Goal: Information Seeking & Learning: Check status

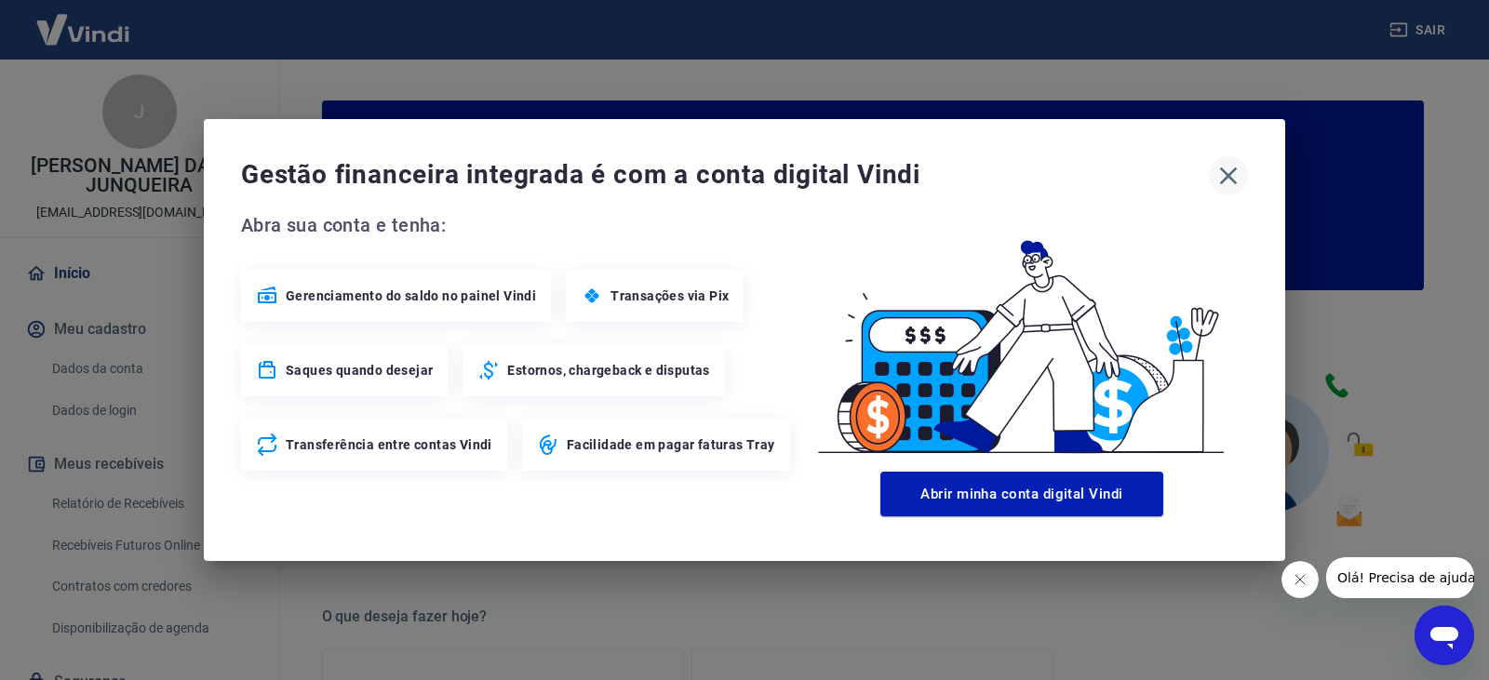
click at [1222, 174] on icon "button" at bounding box center [1228, 176] width 30 height 30
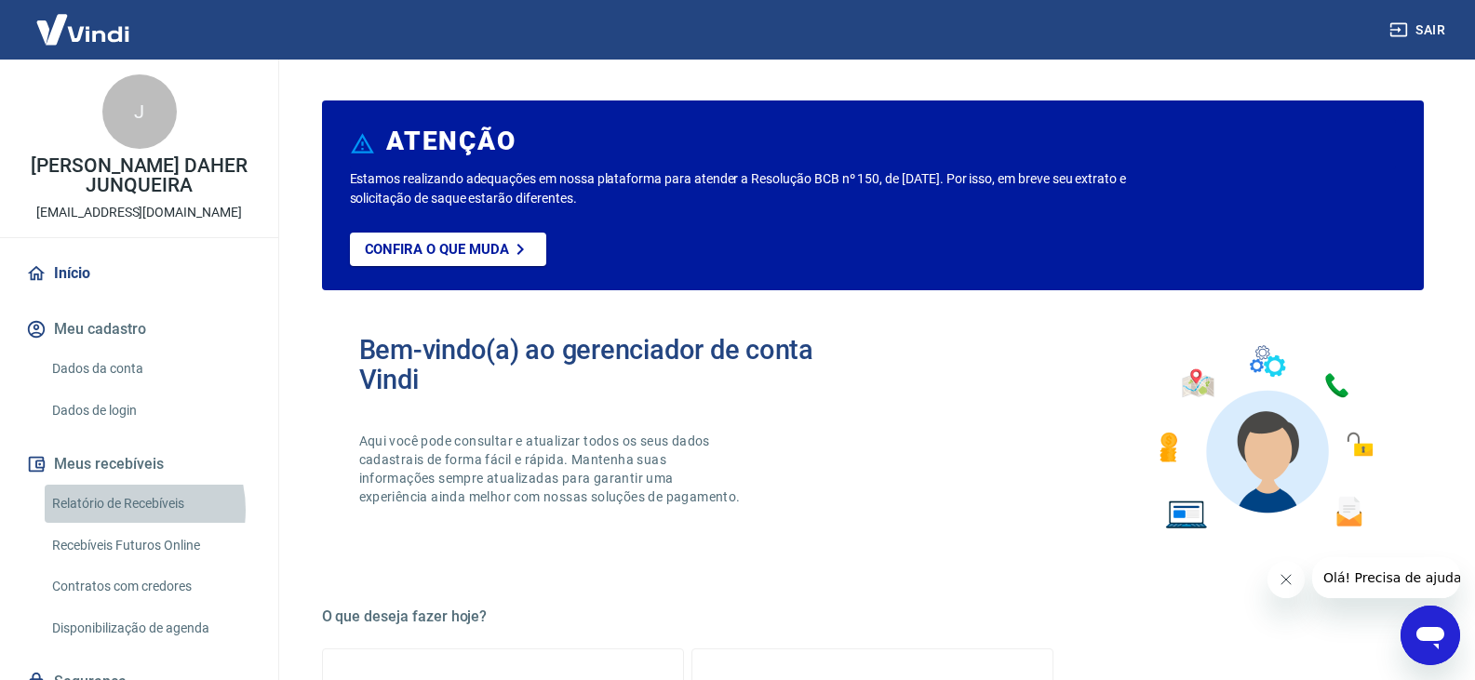
click at [119, 510] on link "Relatório de Recebíveis" at bounding box center [150, 504] width 211 height 38
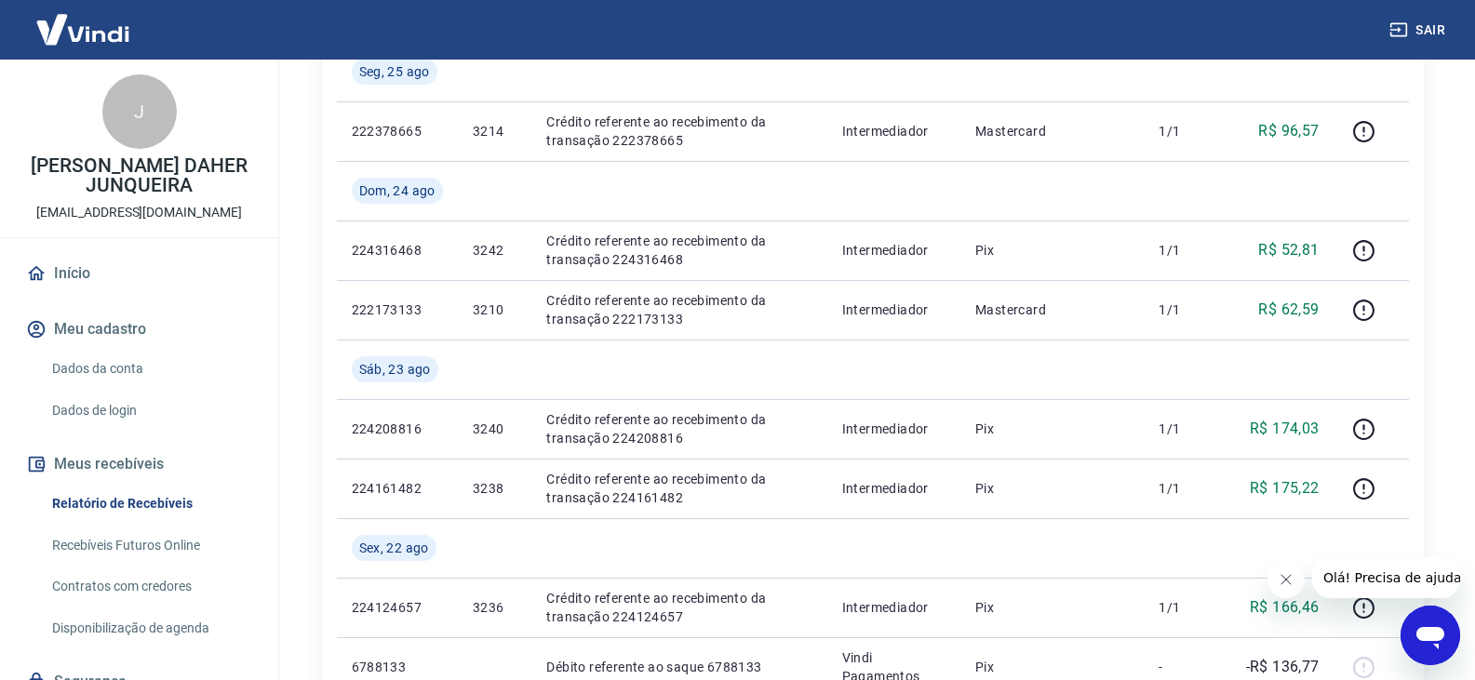
scroll to position [372, 0]
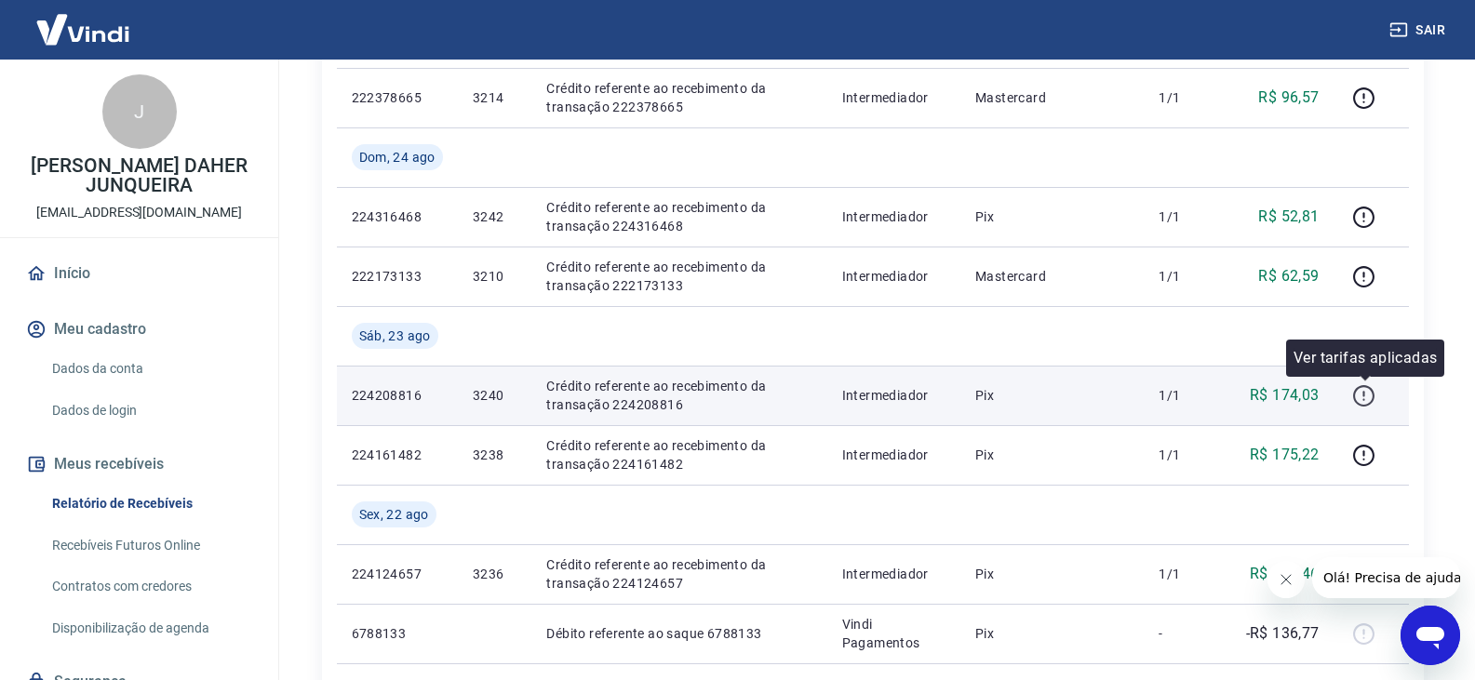
click at [1365, 393] on icon "button" at bounding box center [1364, 394] width 2 height 6
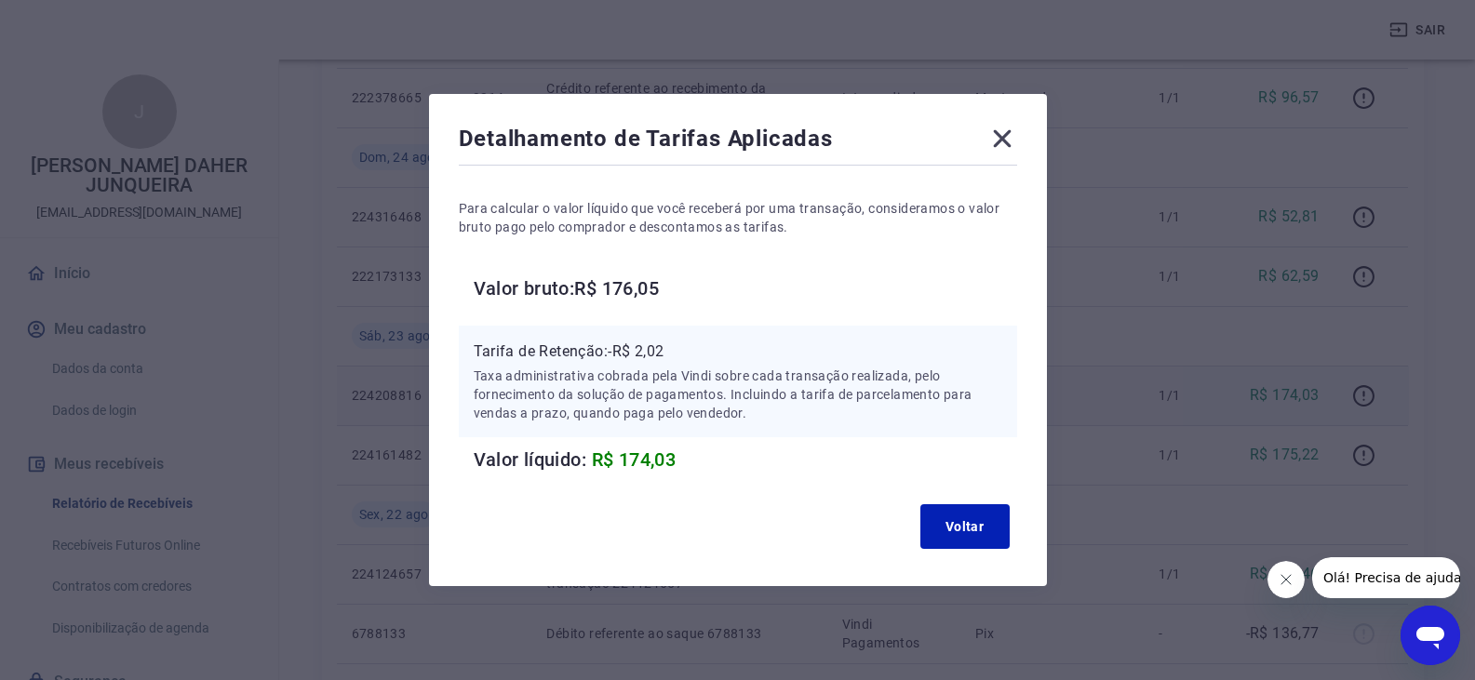
click at [1006, 140] on icon at bounding box center [1002, 139] width 18 height 18
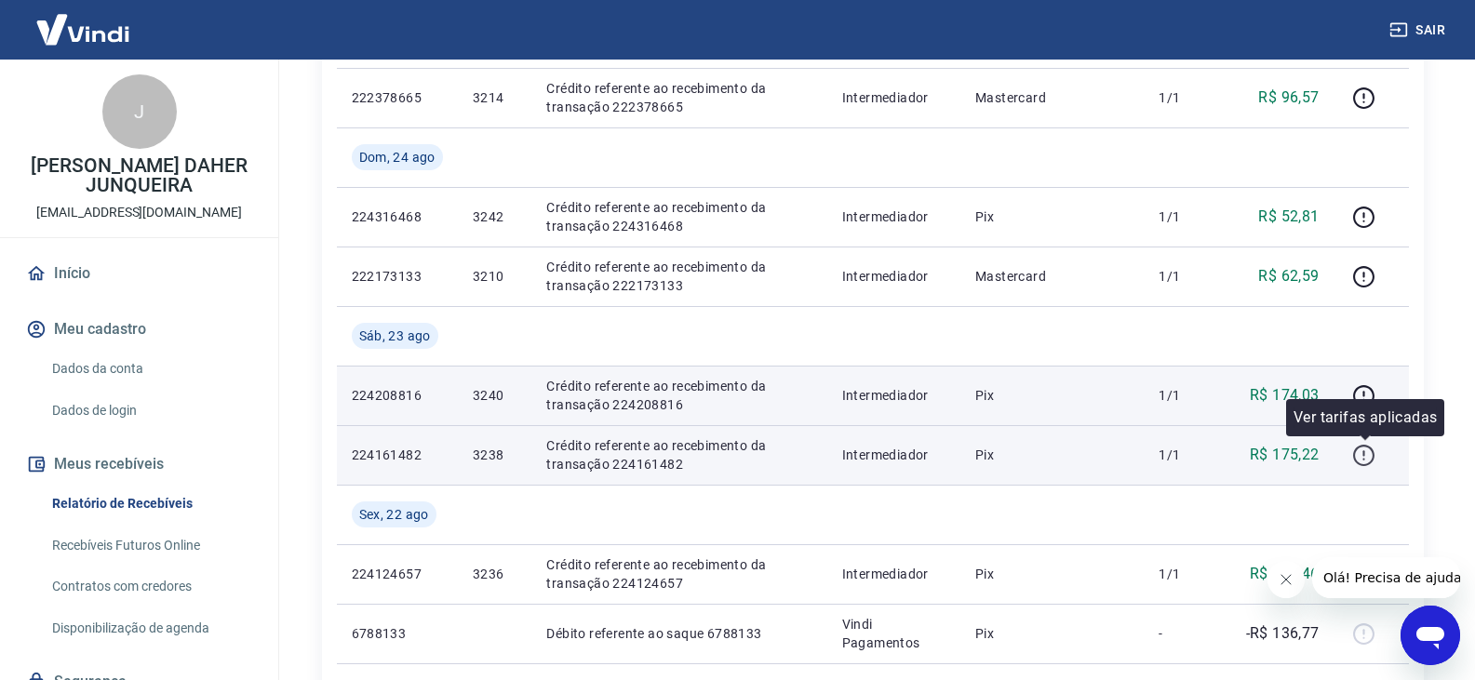
click at [1365, 446] on icon "button" at bounding box center [1363, 455] width 21 height 21
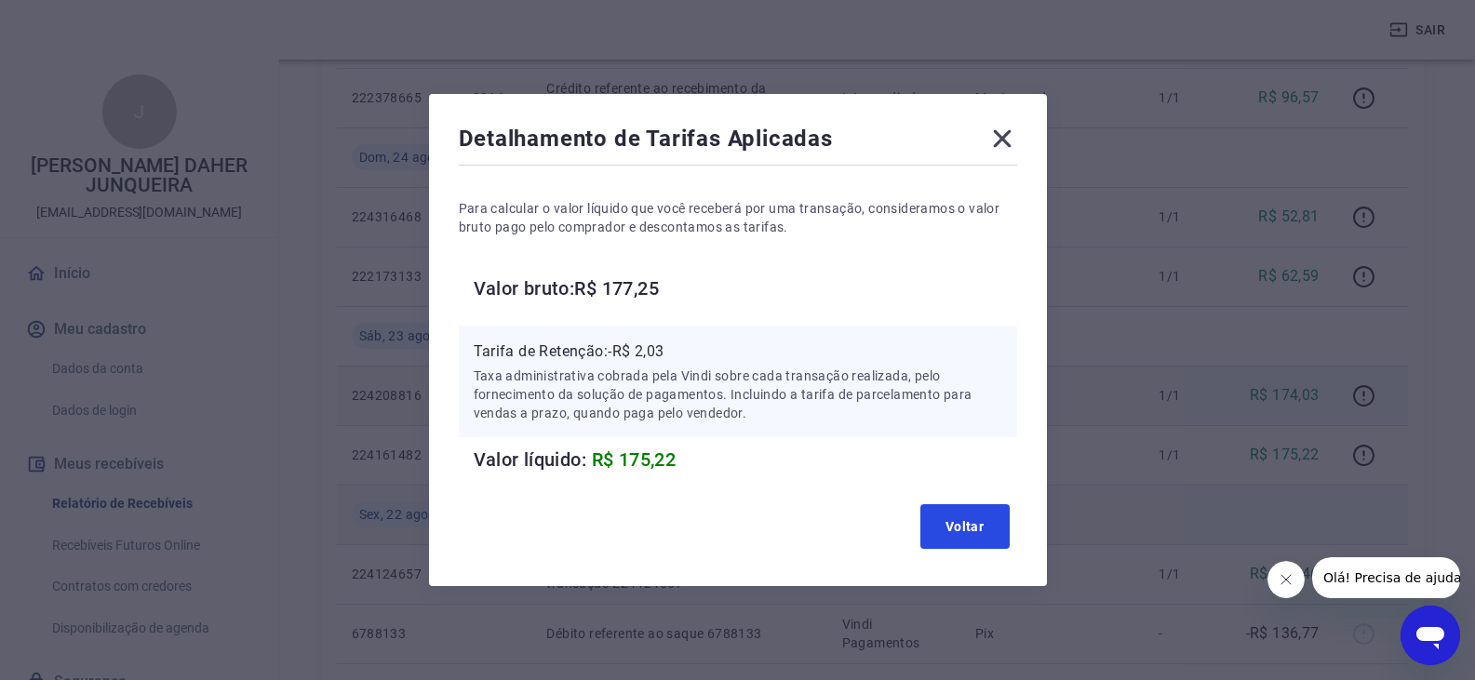
drag, startPoint x: 951, startPoint y: 531, endPoint x: 941, endPoint y: 500, distance: 33.3
click at [952, 530] on button "Voltar" at bounding box center [964, 526] width 89 height 45
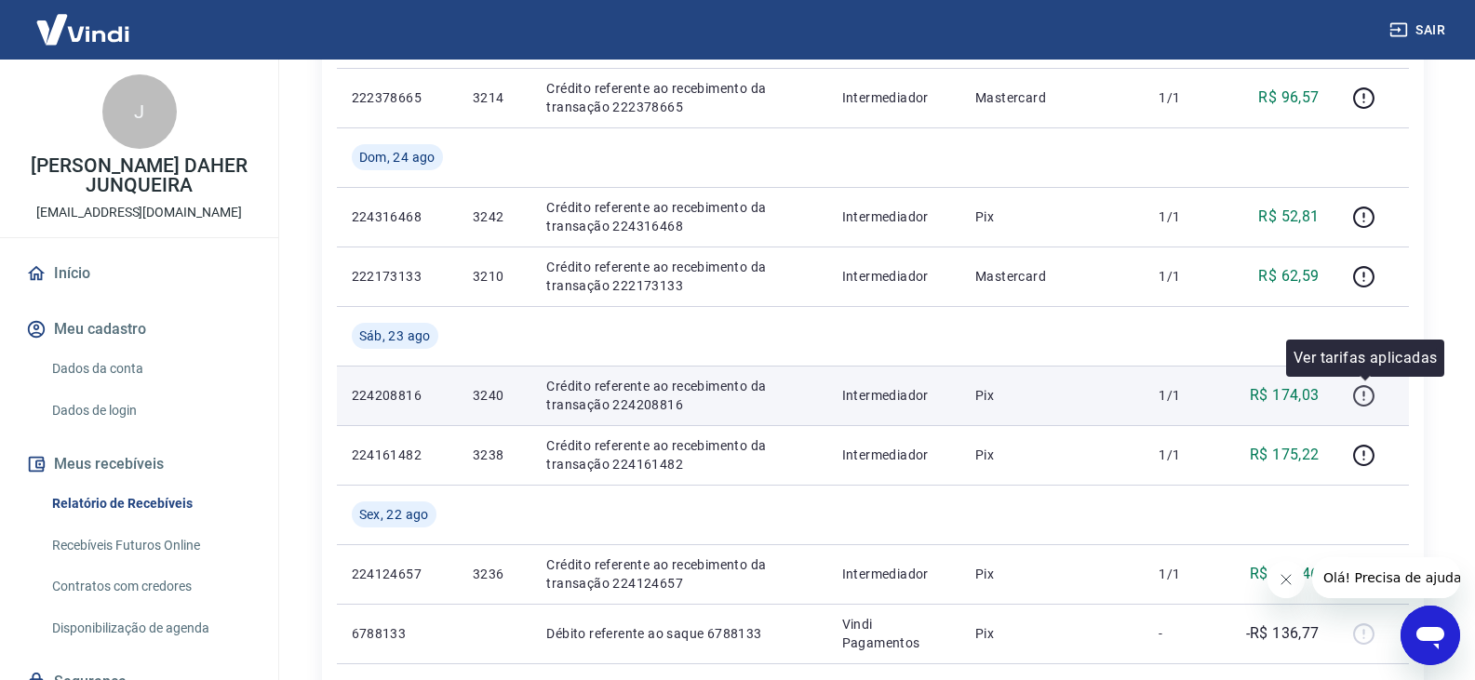
click at [1364, 395] on icon "button" at bounding box center [1363, 395] width 23 height 23
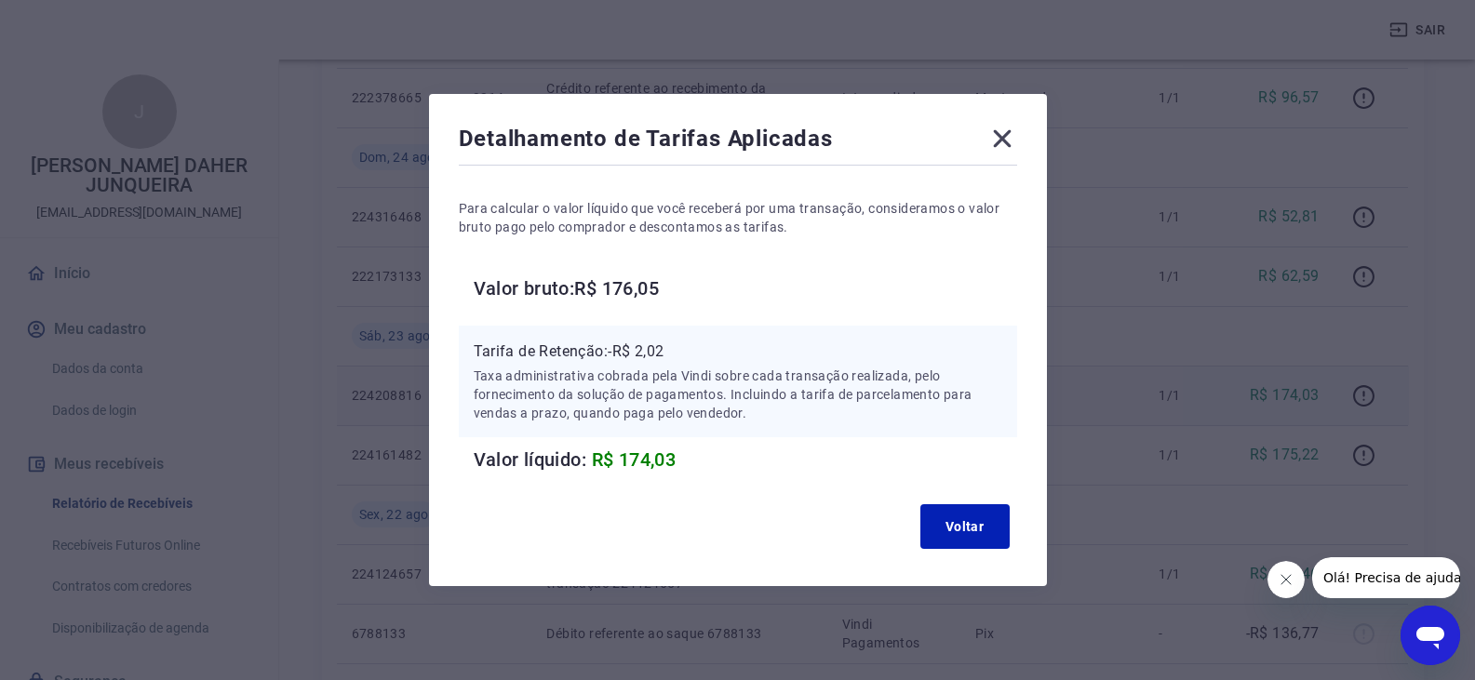
click at [1008, 131] on icon at bounding box center [1002, 139] width 30 height 30
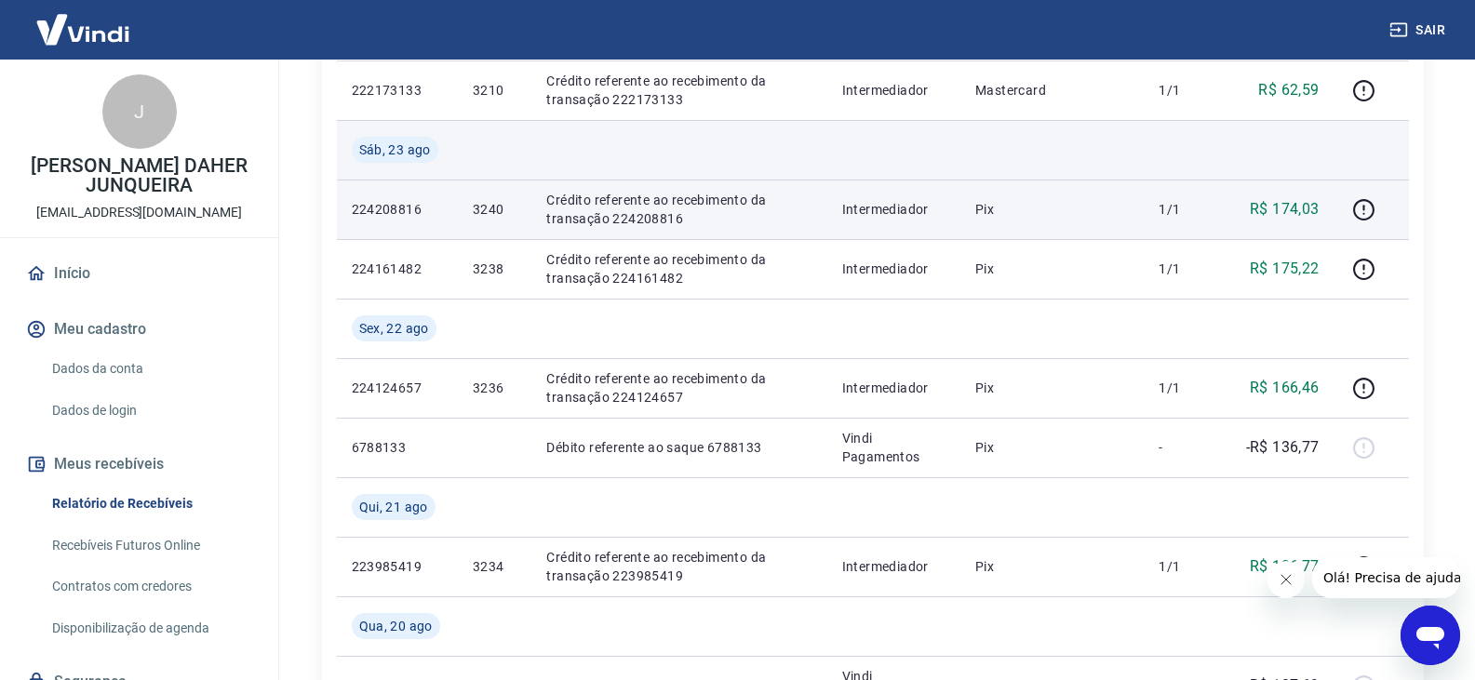
scroll to position [651, 0]
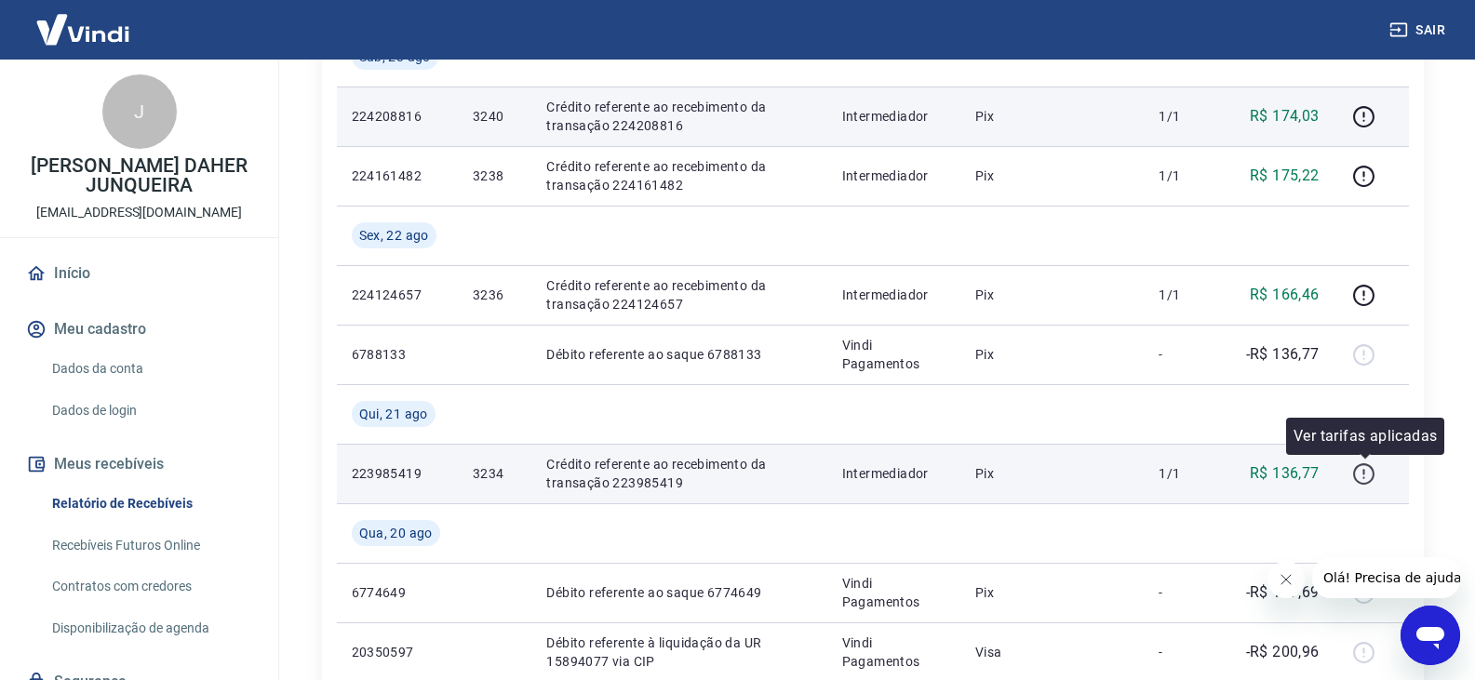
click at [1361, 475] on icon "button" at bounding box center [1363, 473] width 23 height 23
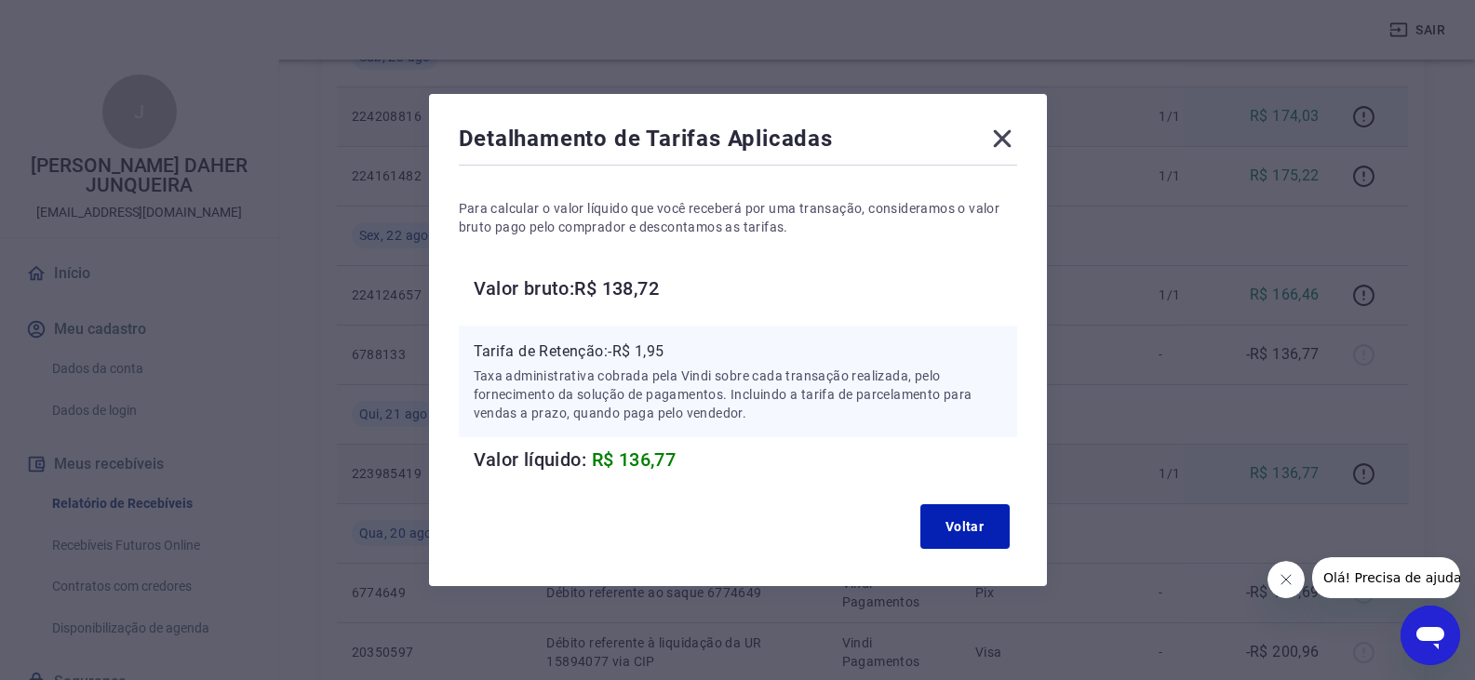
click at [1011, 135] on icon at bounding box center [1002, 139] width 18 height 18
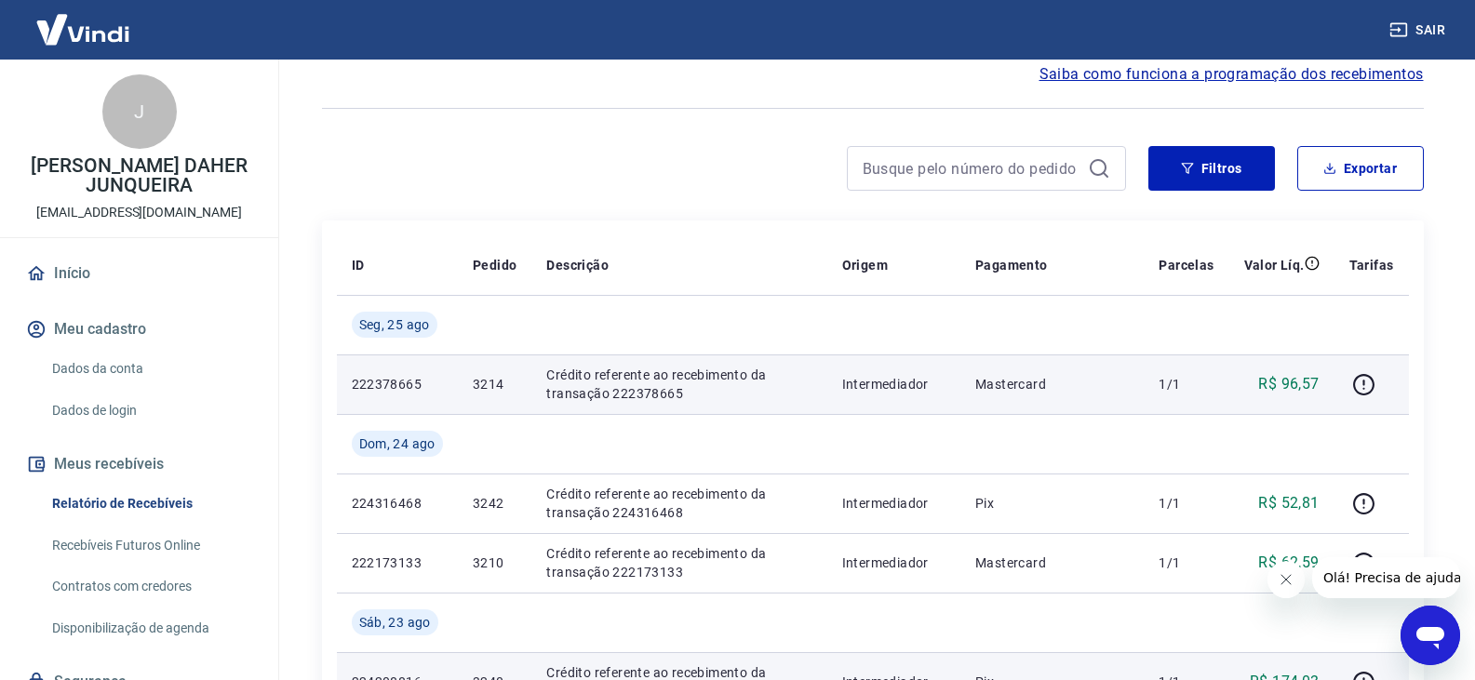
scroll to position [0, 0]
